Goal: Task Accomplishment & Management: Manage account settings

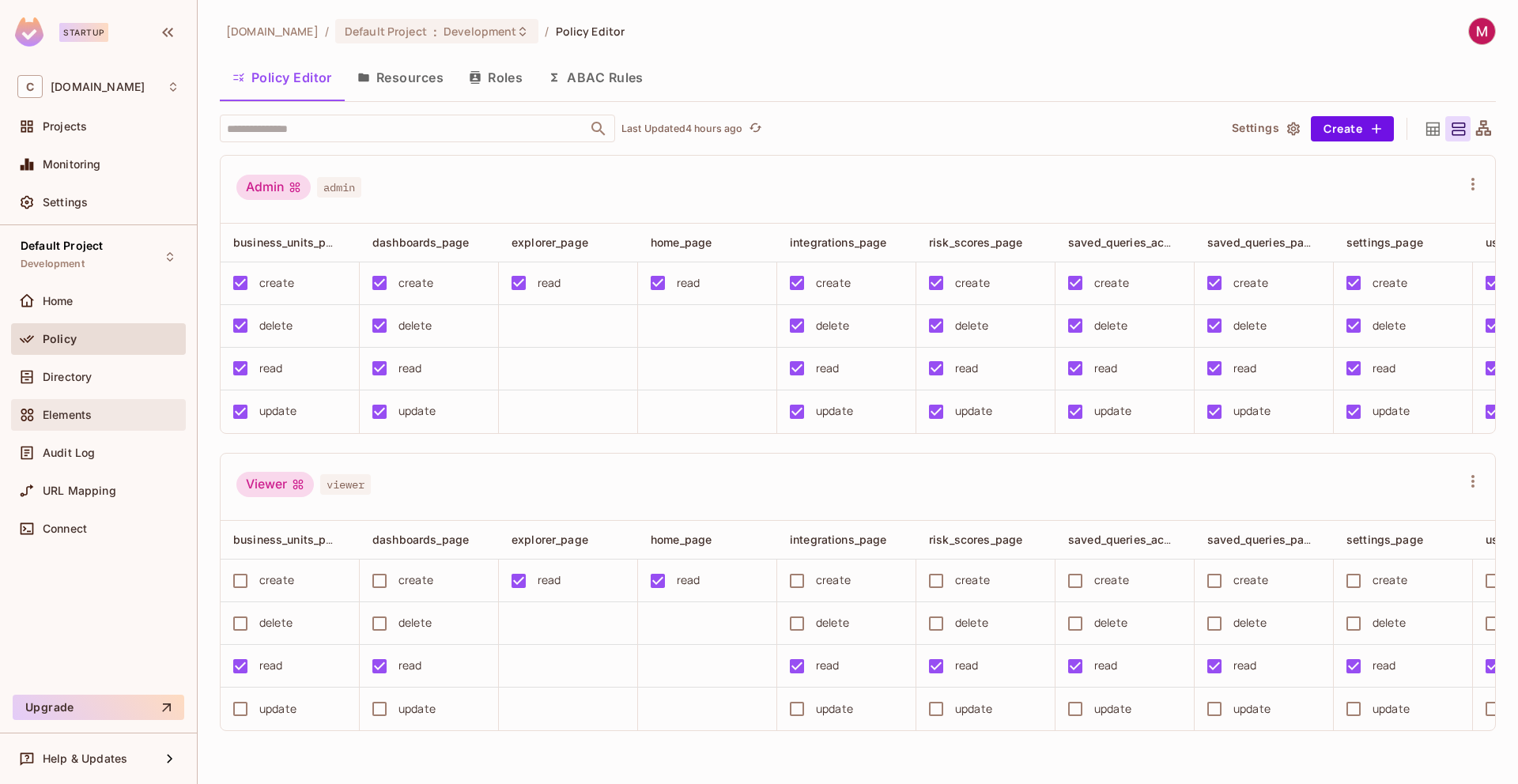
click at [71, 420] on span "Elements" at bounding box center [67, 415] width 49 height 12
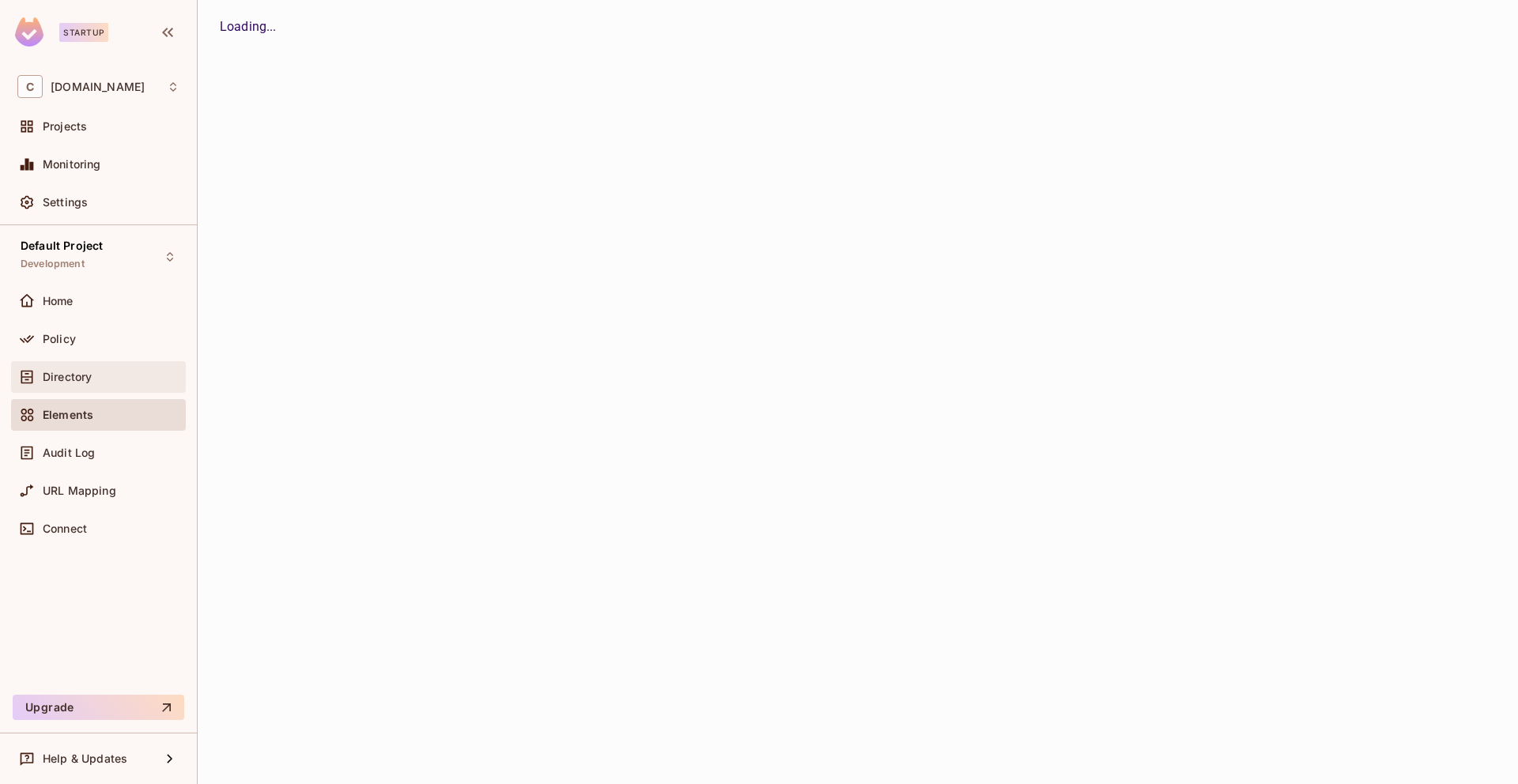
click at [68, 368] on div "Directory" at bounding box center [98, 377] width 162 height 19
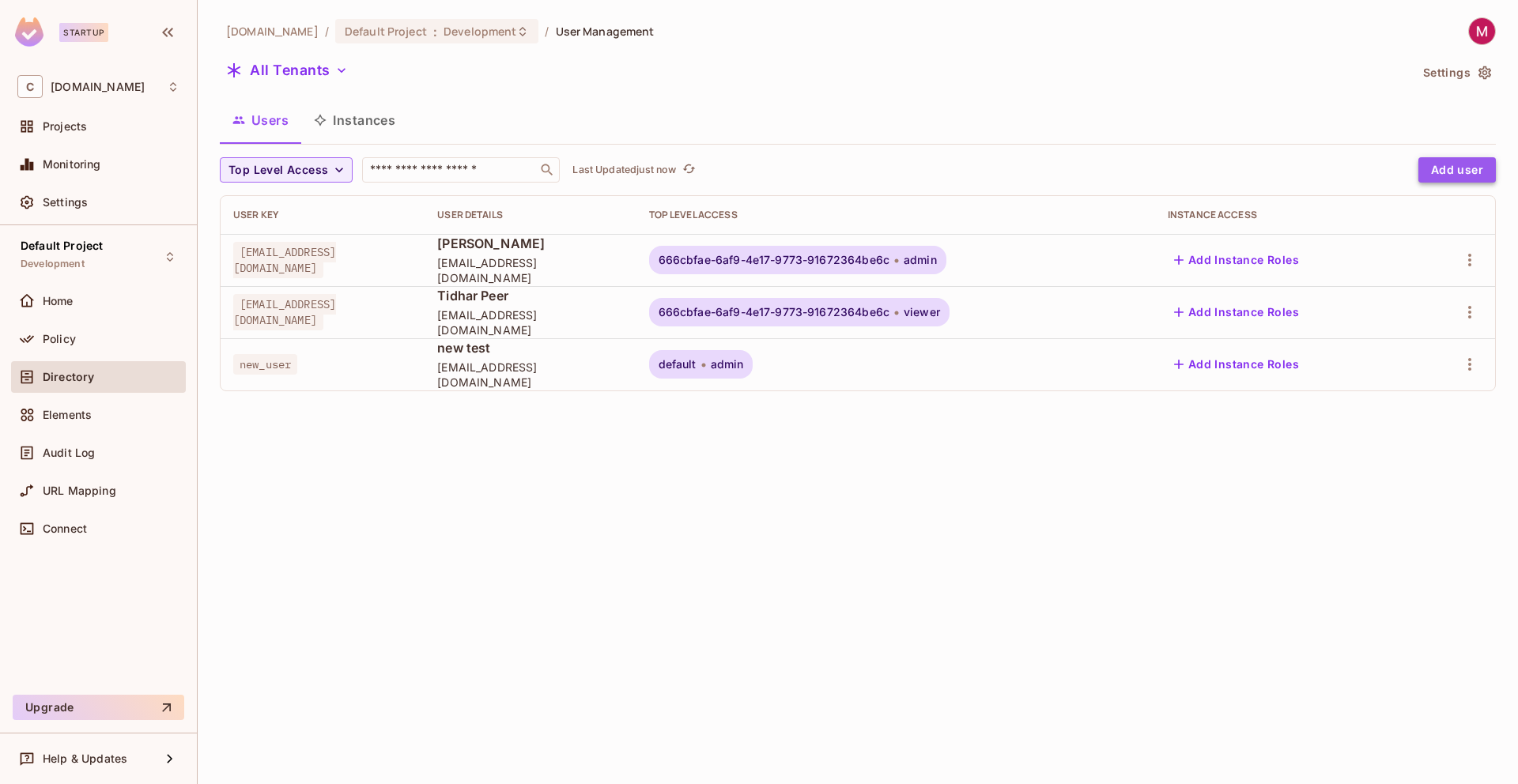
click at [1464, 171] on button "Add user" at bounding box center [1457, 170] width 78 height 25
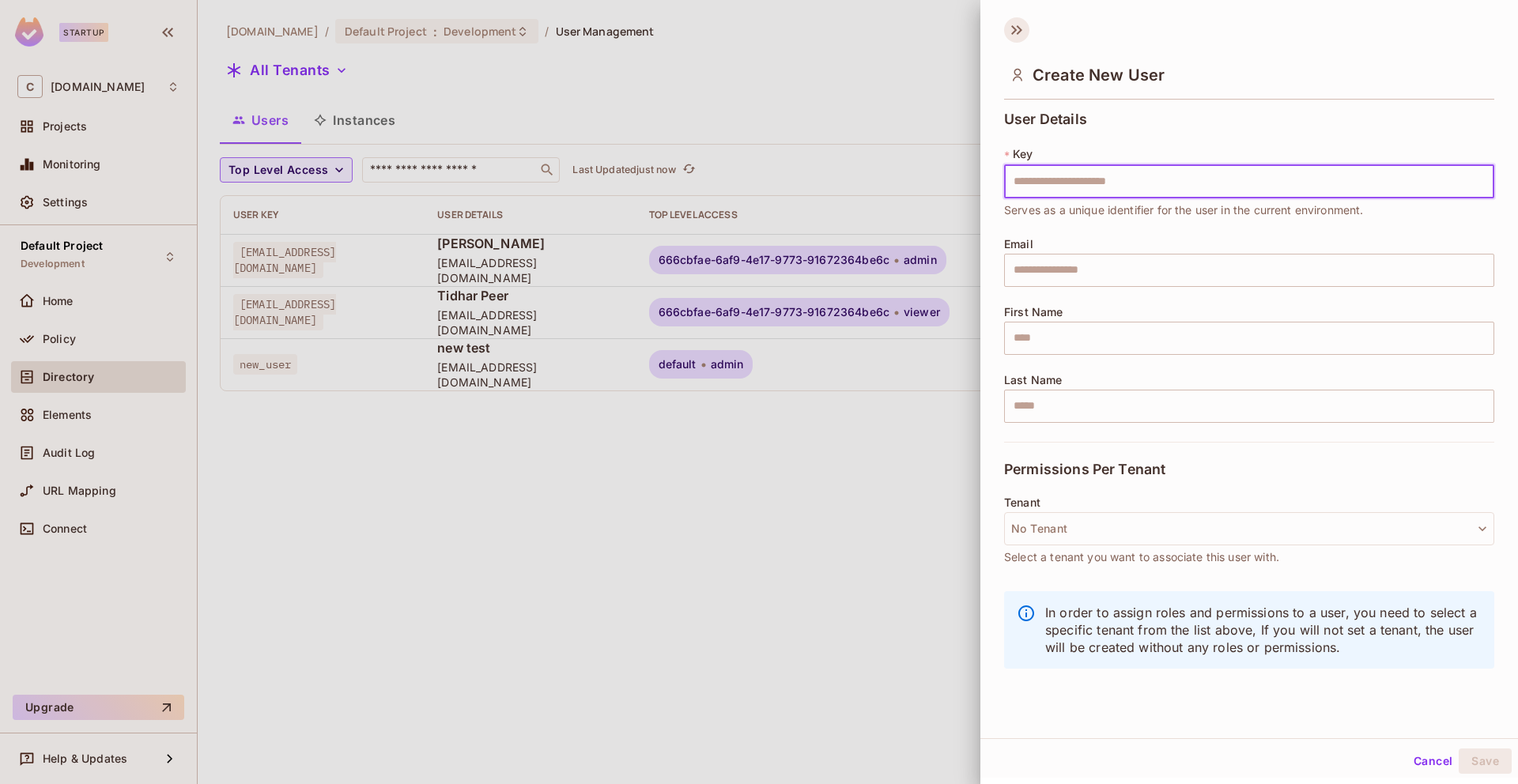
click at [1016, 28] on icon at bounding box center [1016, 30] width 25 height 25
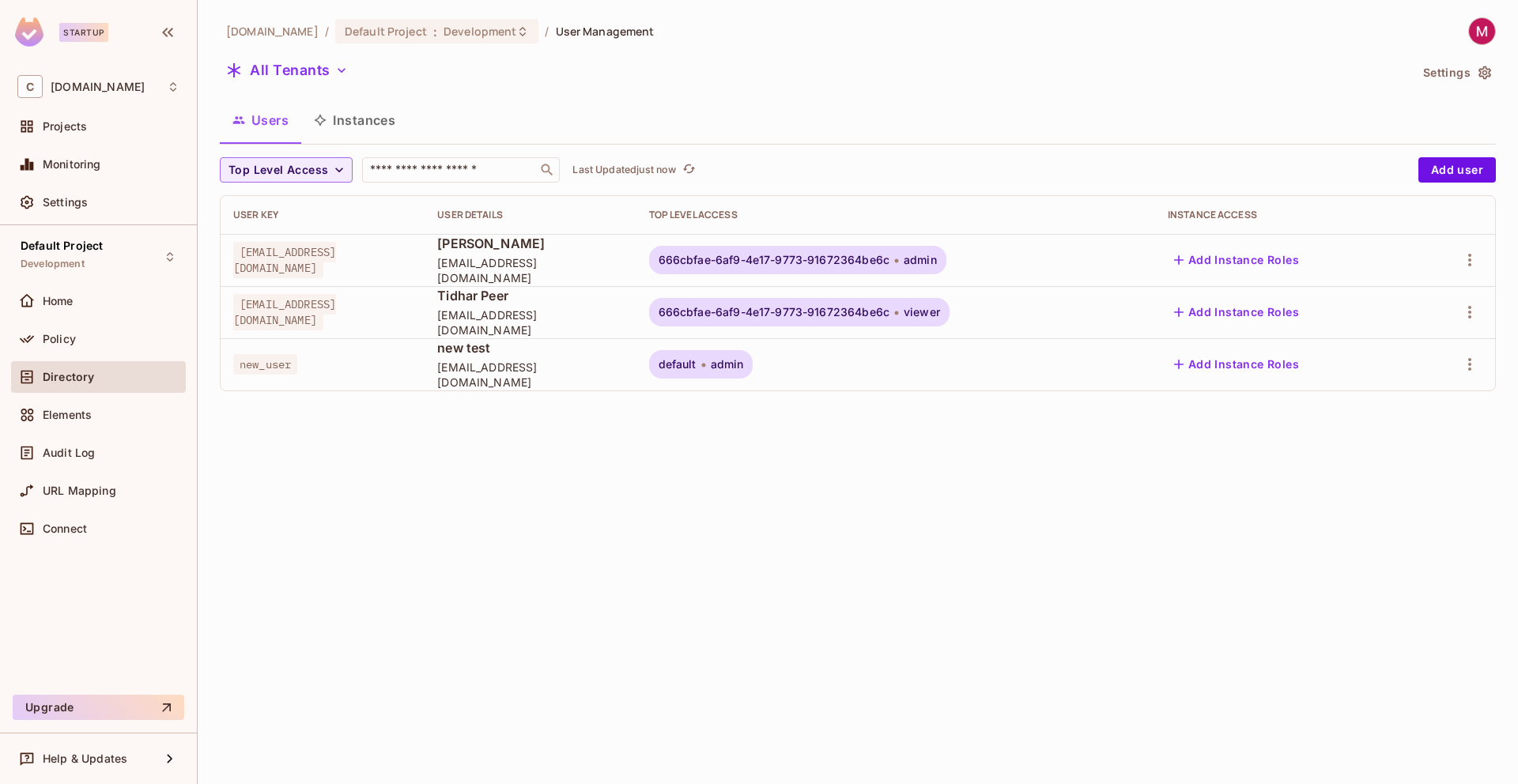
click at [336, 262] on span "[EMAIL_ADDRESS][DOMAIN_NAME]" at bounding box center [284, 260] width 102 height 37
click at [1470, 252] on icon "button" at bounding box center [1470, 260] width 19 height 19
click at [1254, 273] on div at bounding box center [759, 392] width 1518 height 784
click at [1261, 256] on button "Add Instance Roles" at bounding box center [1236, 260] width 137 height 25
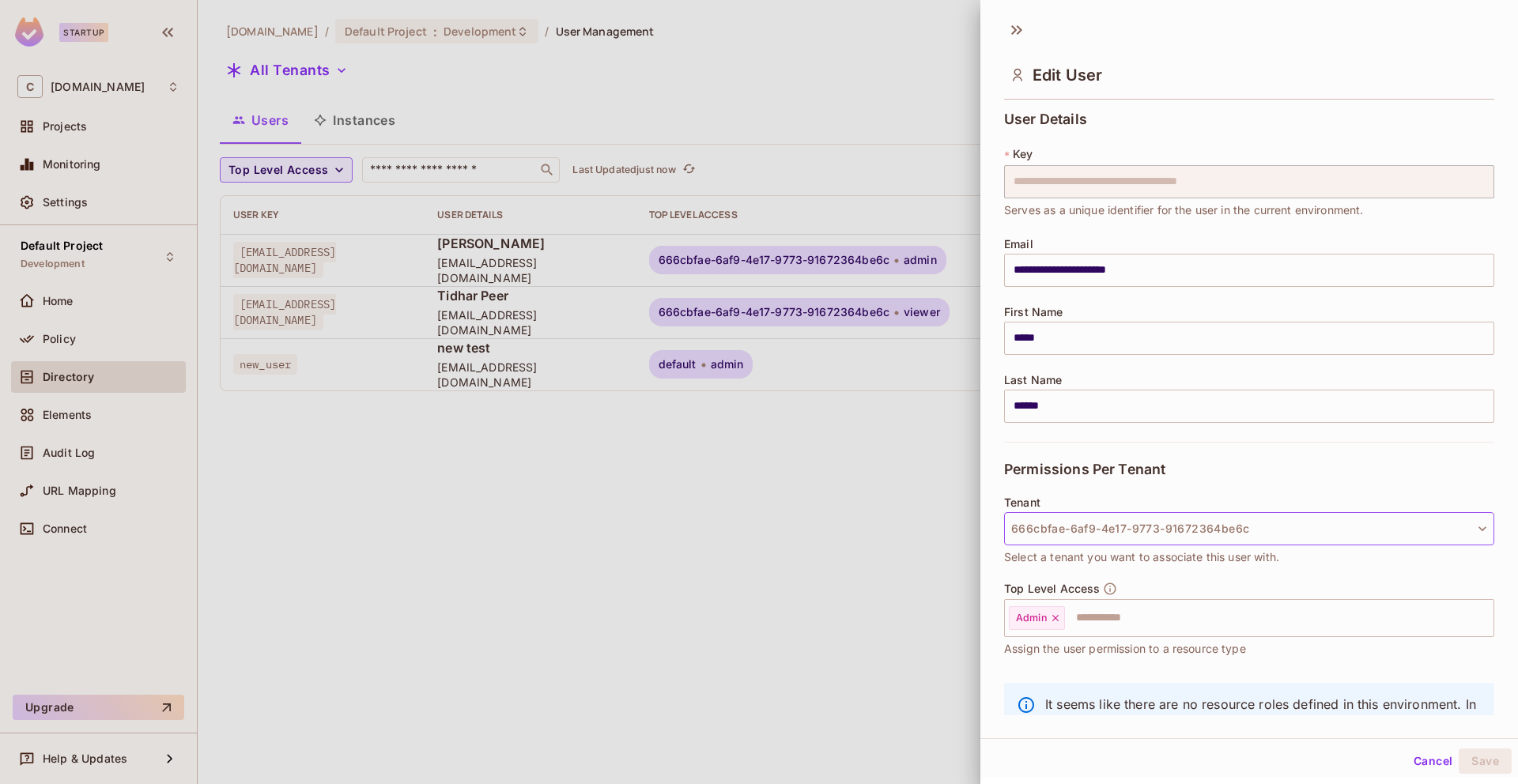
click at [1132, 533] on button "666cbfae-6af9-4e17-9773-91672364be6c" at bounding box center [1249, 528] width 490 height 33
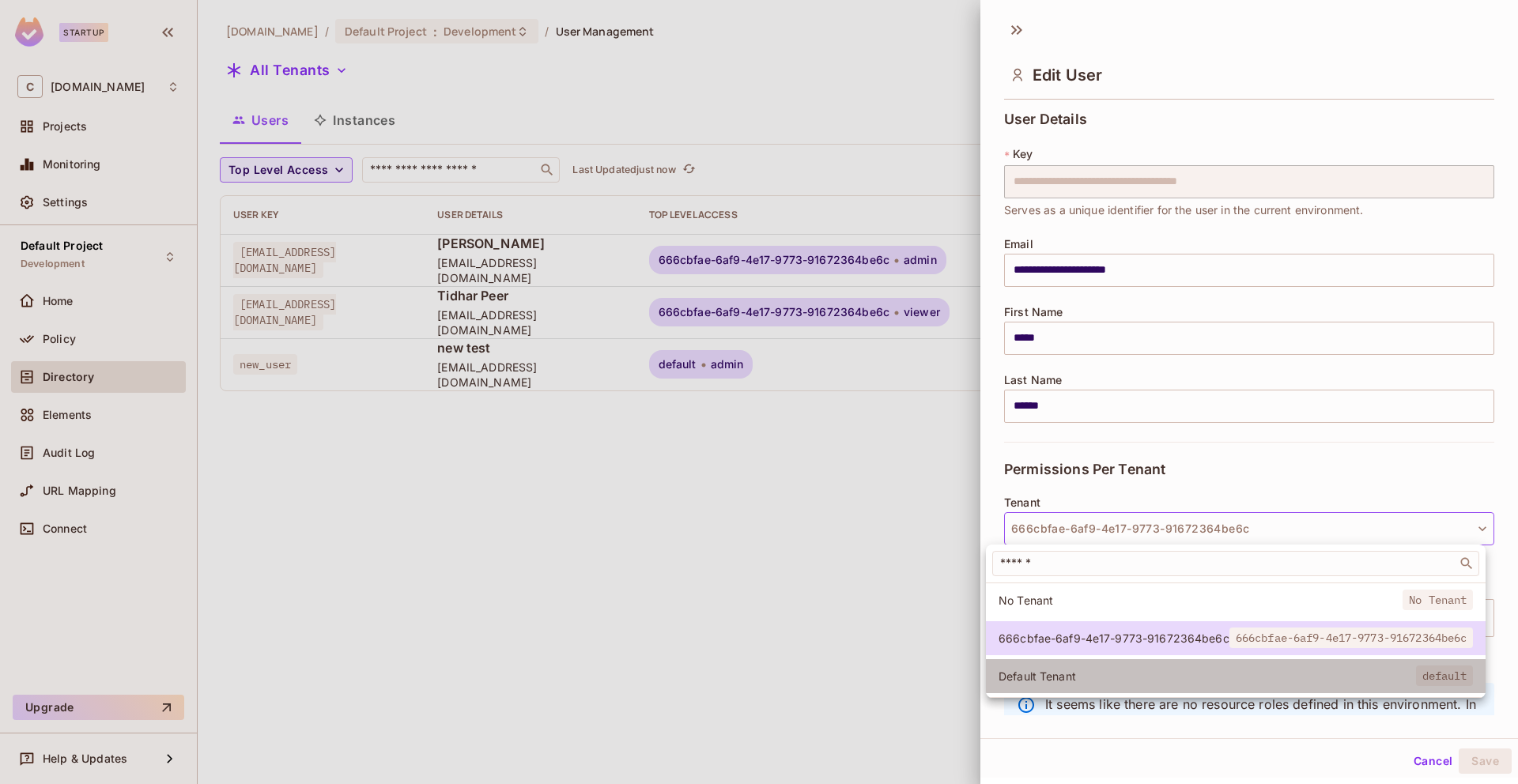
click at [1078, 677] on span "Default Tenant" at bounding box center [1207, 676] width 418 height 15
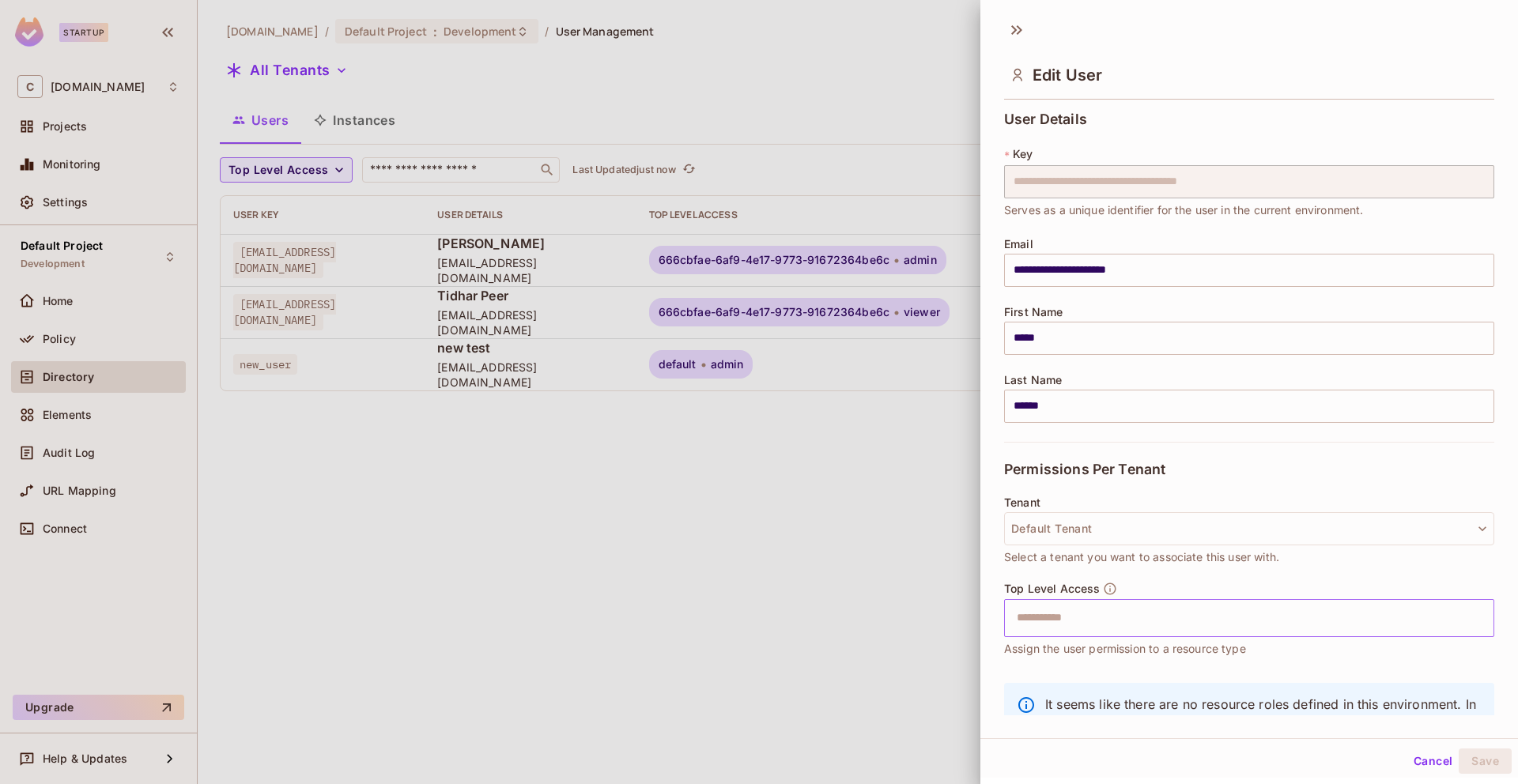
click at [1079, 616] on input "text" at bounding box center [1235, 618] width 456 height 32
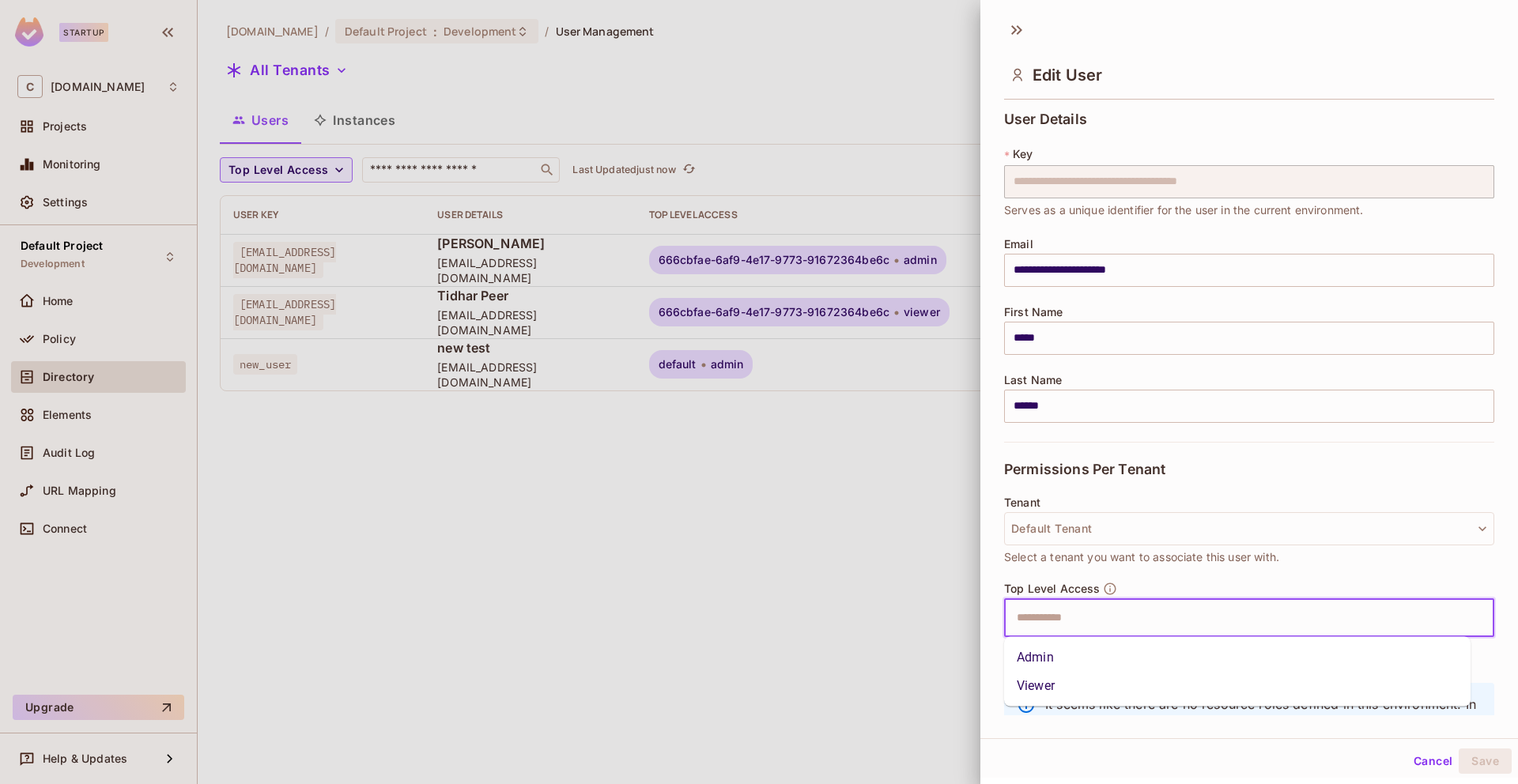
click at [1081, 688] on li "Viewer" at bounding box center [1237, 686] width 467 height 29
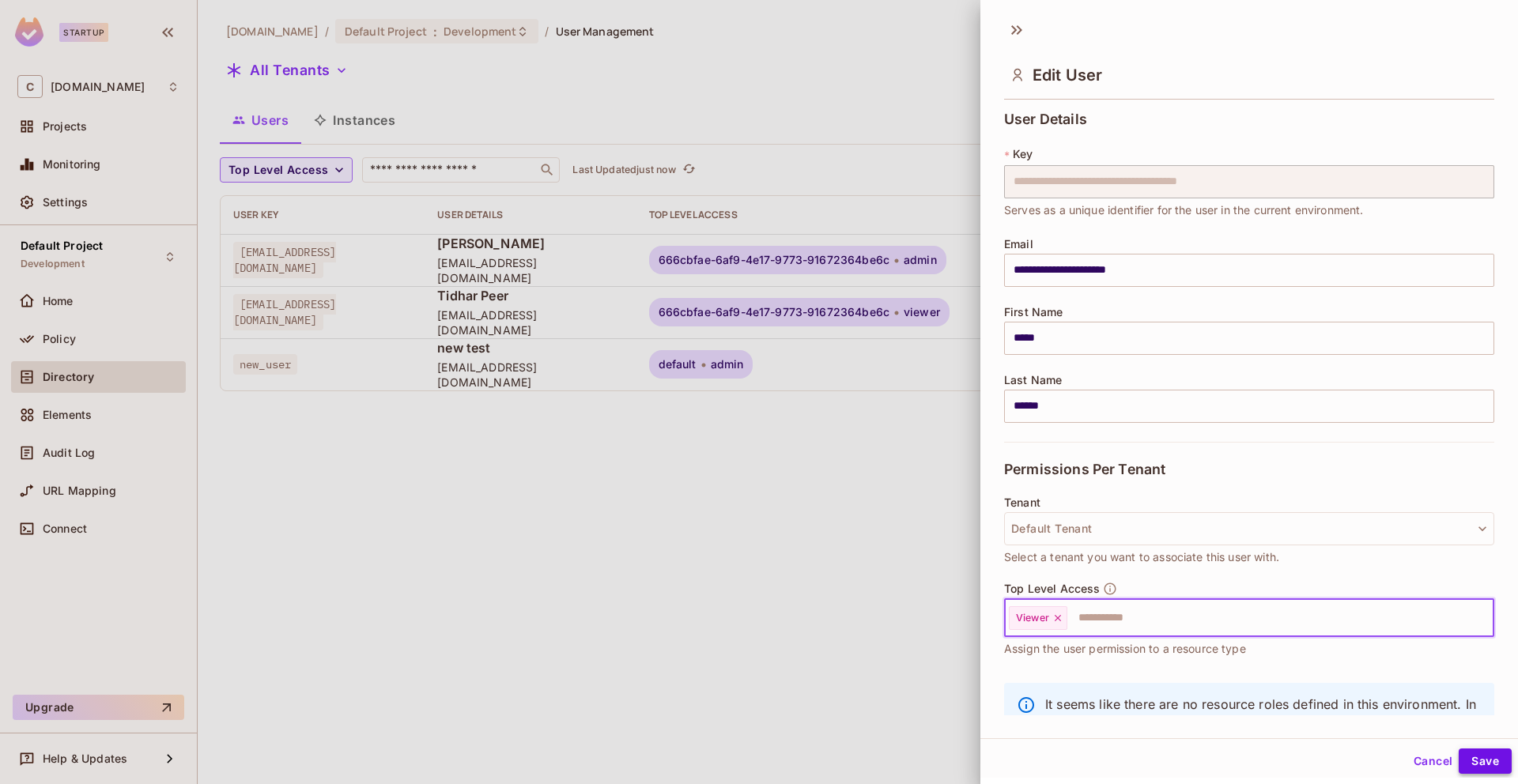
click at [1459, 764] on button "Save" at bounding box center [1485, 760] width 53 height 25
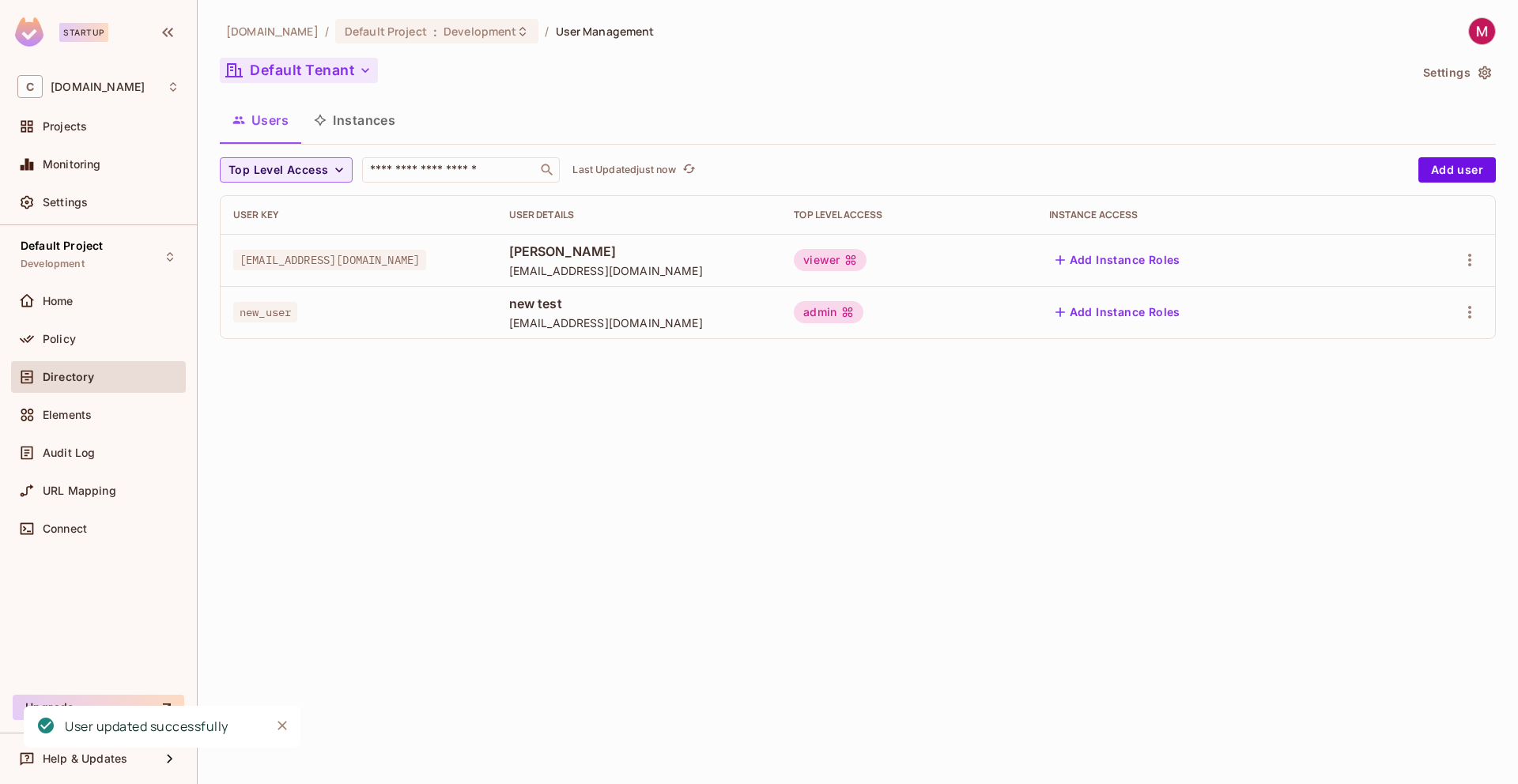
click at [297, 68] on button "Default Tenant" at bounding box center [299, 70] width 158 height 25
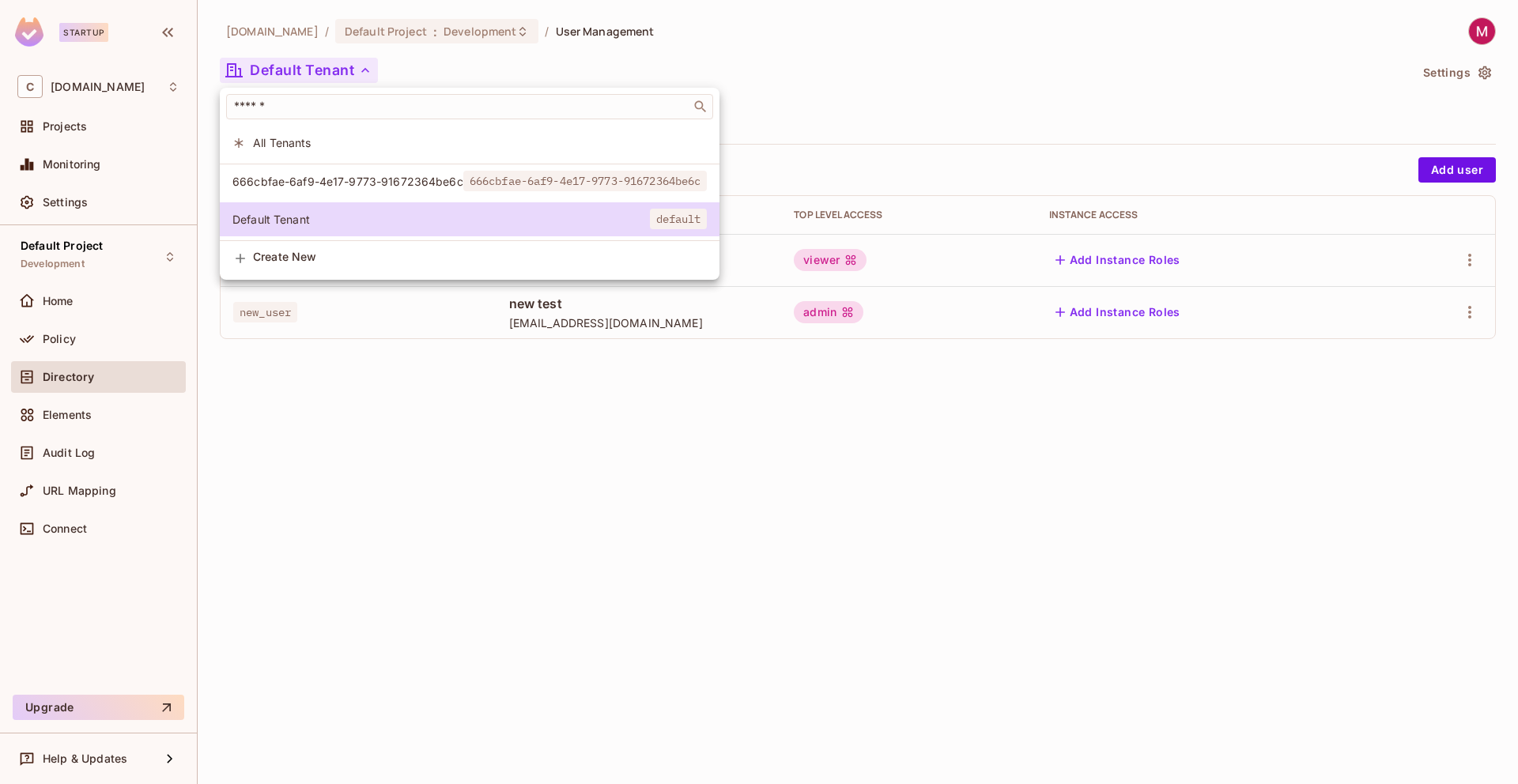
click at [282, 150] on li "All Tenants" at bounding box center [469, 143] width 500 height 34
